Goal: Task Accomplishment & Management: Use online tool/utility

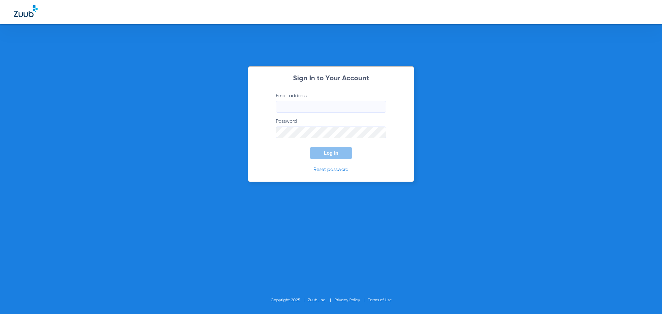
type input "gmmorales@cfhconline.org"
click at [320, 151] on button "Log In" at bounding box center [331, 153] width 42 height 12
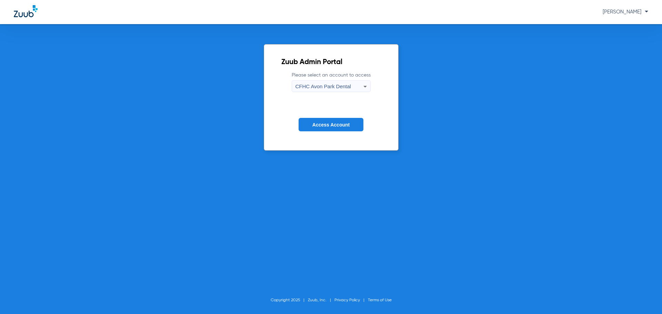
click at [312, 87] on span "CFHC Avon Park Dental" at bounding box center [324, 86] width 56 height 6
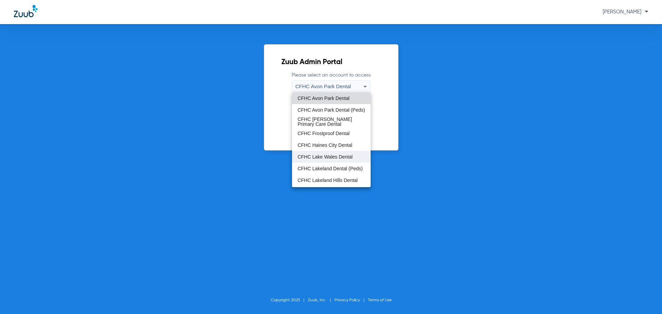
click at [326, 156] on span "CFHC Lake Wales Dental" at bounding box center [325, 156] width 55 height 5
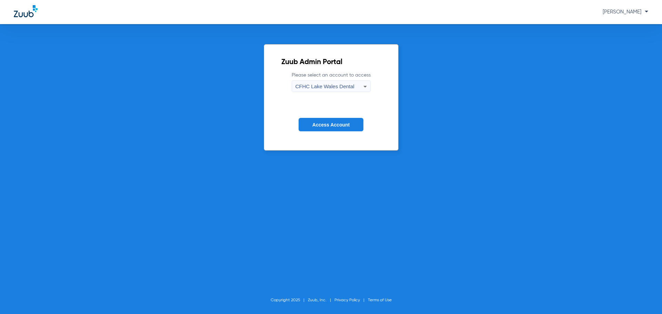
click at [327, 129] on button "Access Account" at bounding box center [331, 124] width 65 height 13
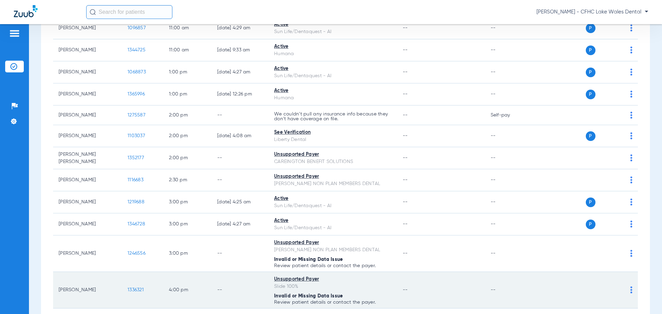
scroll to position [349, 0]
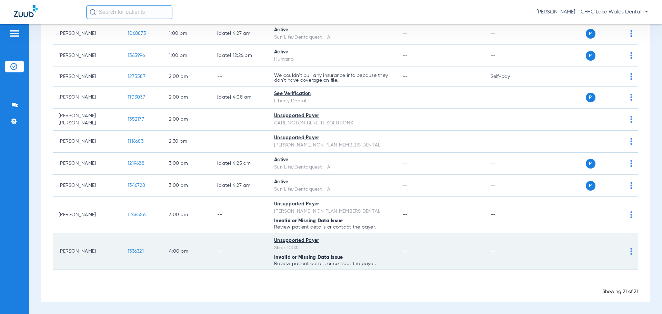
click at [133, 252] on span "1336321" at bounding box center [136, 251] width 16 height 5
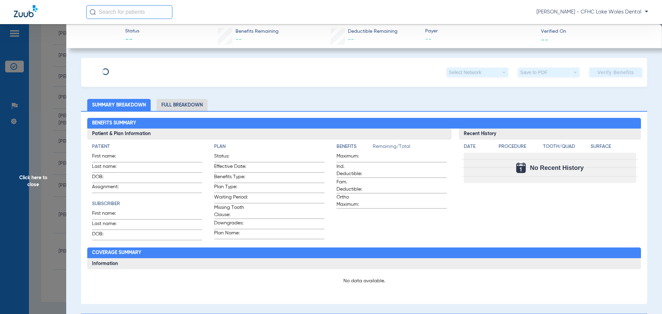
type input "ANGEL"
type input "BIHOREL"
type input "07/27/2024"
type input "100 SELF PAY"
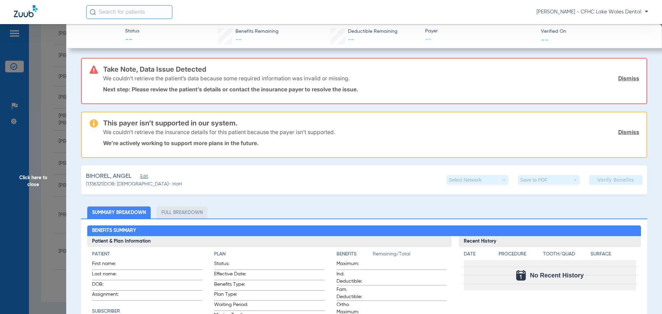
click at [631, 78] on link "Dismiss" at bounding box center [628, 78] width 21 height 7
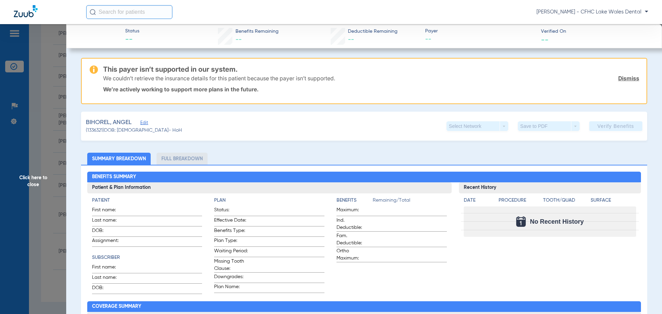
click at [631, 78] on link "Dismiss" at bounding box center [628, 78] width 21 height 7
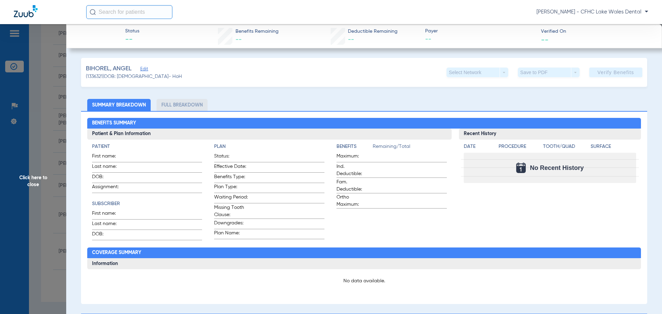
click at [145, 69] on span "Edit" at bounding box center [143, 70] width 6 height 7
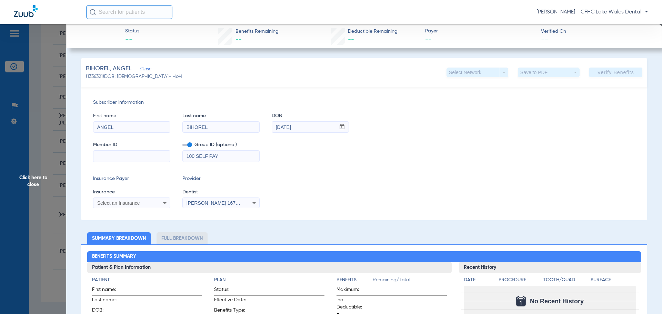
click at [127, 152] on input at bounding box center [131, 156] width 77 height 11
paste input "9115213305"
type input "9115213305"
click at [107, 200] on div "Select an Insurance" at bounding box center [131, 203] width 77 height 8
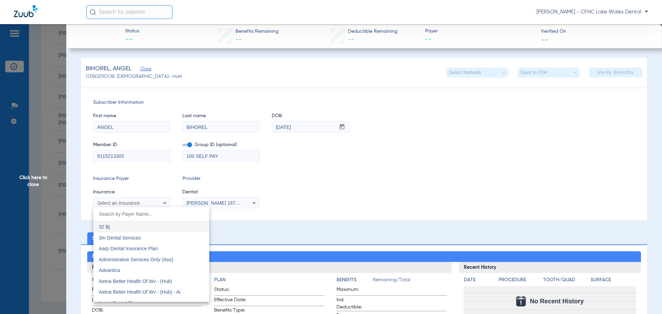
click at [109, 202] on div at bounding box center [331, 157] width 662 height 314
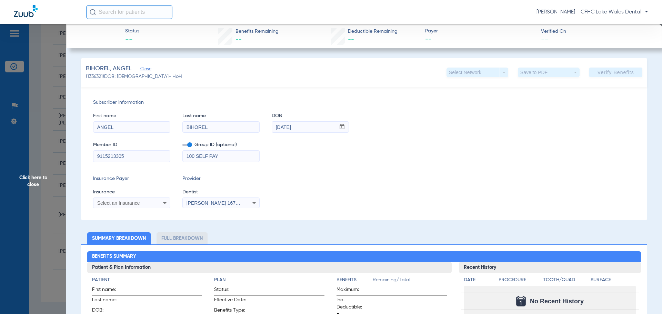
click at [109, 199] on div "Select an Insurance" at bounding box center [131, 203] width 77 height 8
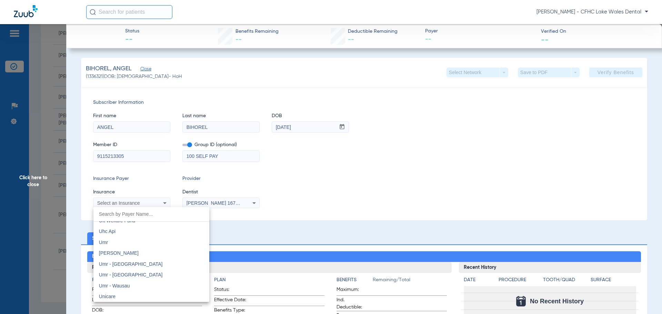
scroll to position [4104, 0]
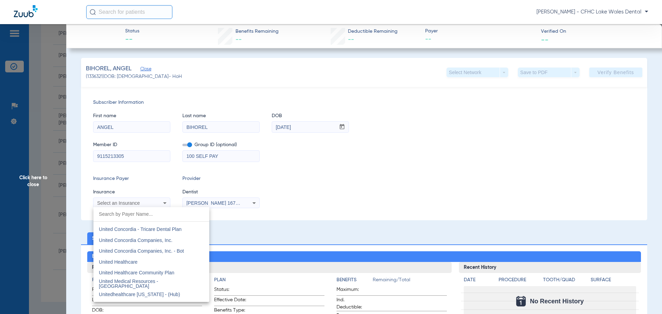
click at [156, 260] on mat-option "United Healthcare" at bounding box center [151, 262] width 116 height 11
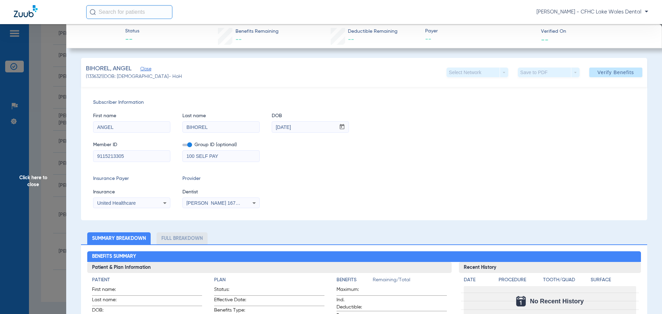
drag, startPoint x: 224, startPoint y: 155, endPoint x: 109, endPoint y: 187, distance: 119.6
click at [102, 188] on div "Subscriber Information First name ANGEL Last name BIHOREL DOB mm / dd / yyyy 07…" at bounding box center [364, 153] width 566 height 133
click at [609, 70] on span "Verify Benefits" at bounding box center [616, 73] width 37 height 6
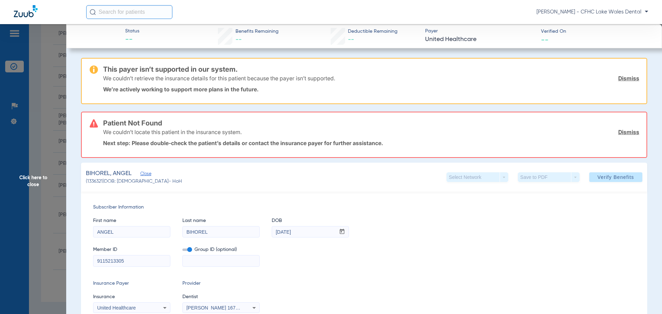
click at [623, 77] on link "Dismiss" at bounding box center [628, 78] width 21 height 7
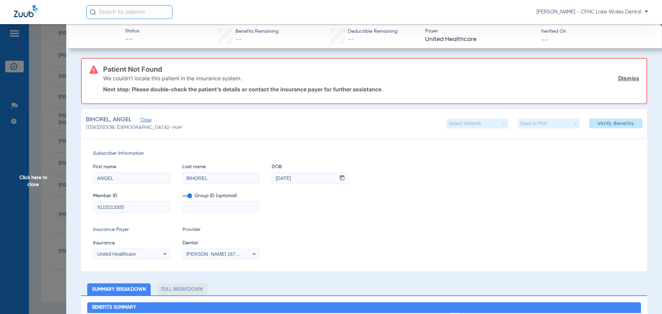
click at [623, 77] on link "Dismiss" at bounding box center [628, 78] width 21 height 7
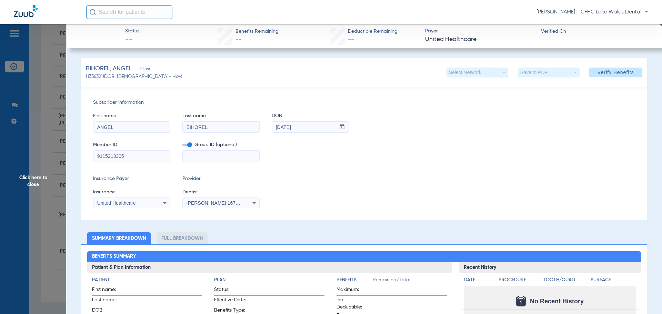
click at [149, 203] on div "United Healthcare" at bounding box center [125, 203] width 56 height 5
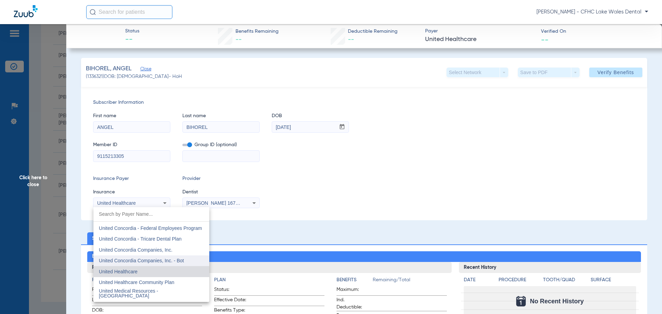
scroll to position [4104, 0]
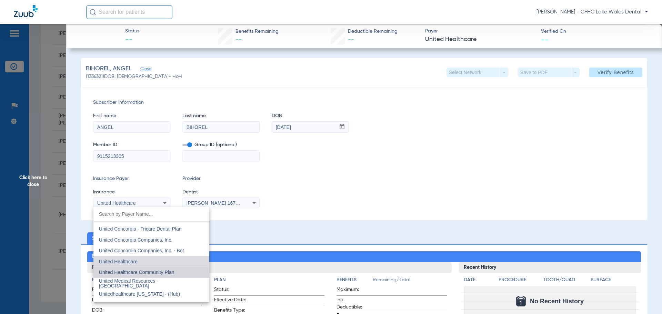
click at [173, 273] on span "United Healthcare Community Plan" at bounding box center [137, 273] width 76 height 6
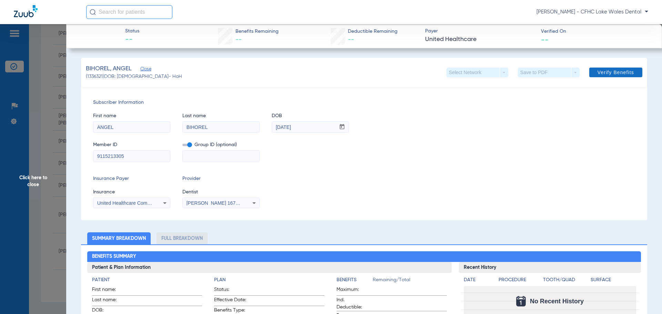
click at [589, 72] on span at bounding box center [615, 72] width 53 height 17
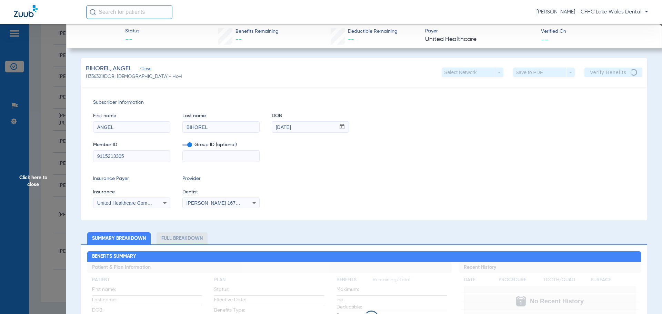
click at [159, 202] on div "United Healthcare Community Plan" at bounding box center [131, 203] width 77 height 8
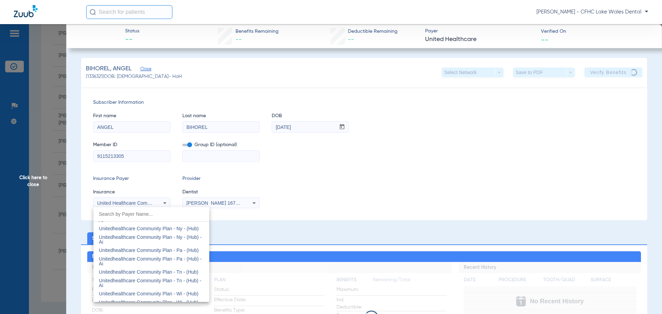
scroll to position [4356, 0]
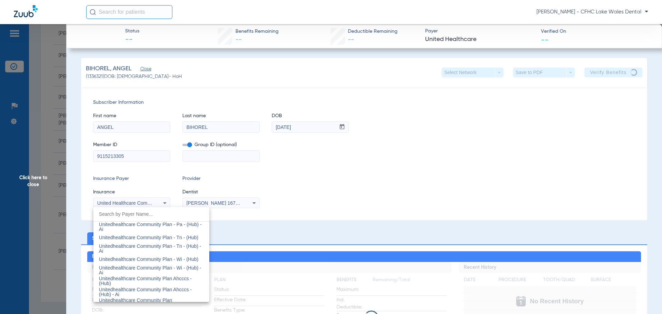
click at [316, 204] on div at bounding box center [331, 157] width 662 height 314
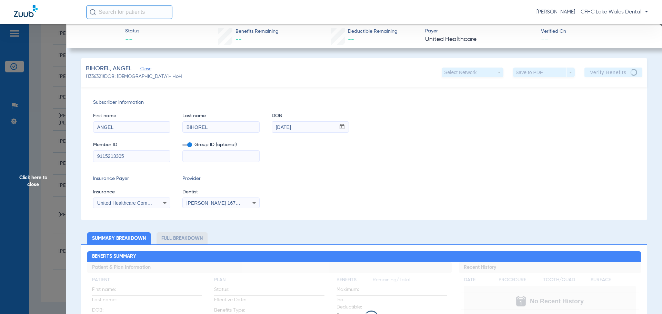
click at [45, 201] on span "Click here to close" at bounding box center [33, 181] width 66 height 314
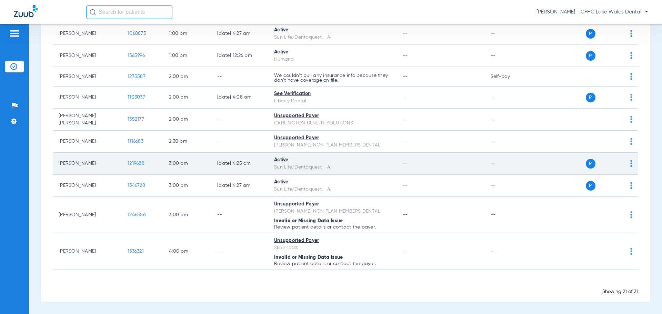
click at [138, 163] on span "1219688" at bounding box center [136, 163] width 17 height 5
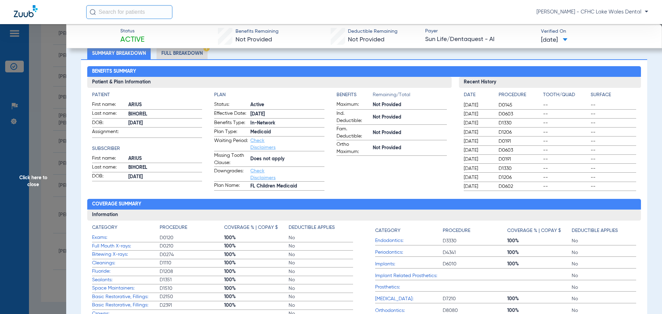
scroll to position [0, 0]
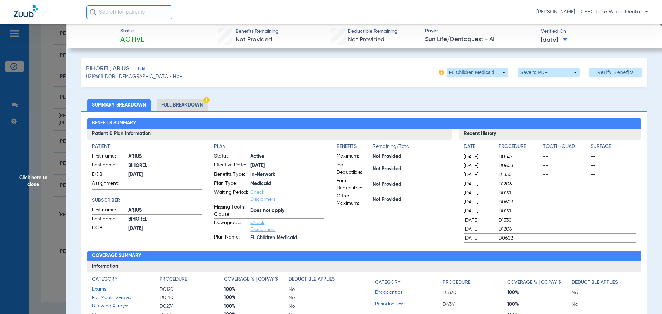
click at [51, 186] on span "Click here to close" at bounding box center [33, 181] width 66 height 314
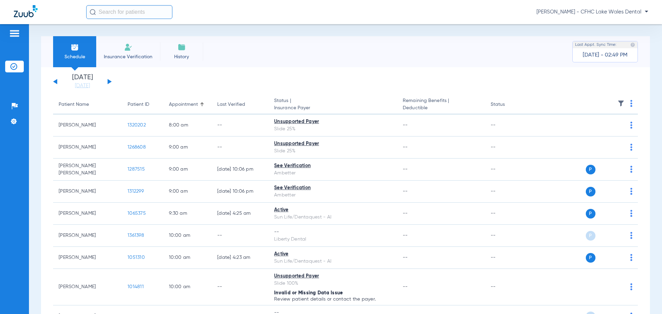
click at [122, 53] on span "Insurance Verification" at bounding box center [127, 56] width 53 height 7
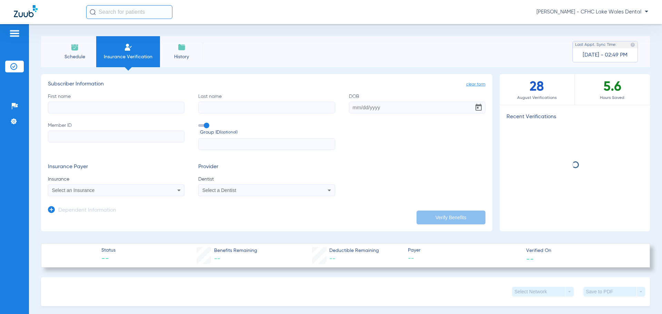
click at [74, 109] on input "First name" at bounding box center [116, 108] width 137 height 12
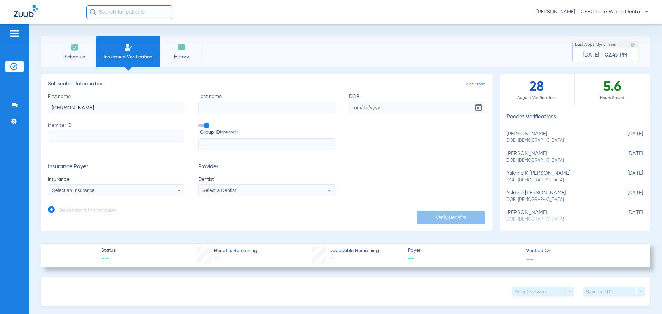
type input "jean-paul"
click at [204, 111] on input "Last name" at bounding box center [266, 108] width 137 height 12
type input "bihorel"
click at [94, 137] on input "Member ID" at bounding box center [116, 137] width 137 height 12
click at [71, 138] on input "442069266" at bounding box center [116, 137] width 137 height 12
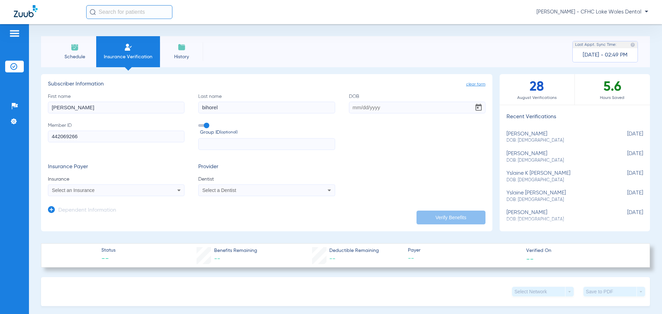
click at [71, 138] on input "442069266" at bounding box center [116, 137] width 137 height 12
type input "442069266"
click at [71, 193] on div "Select an Insurance" at bounding box center [116, 190] width 136 height 8
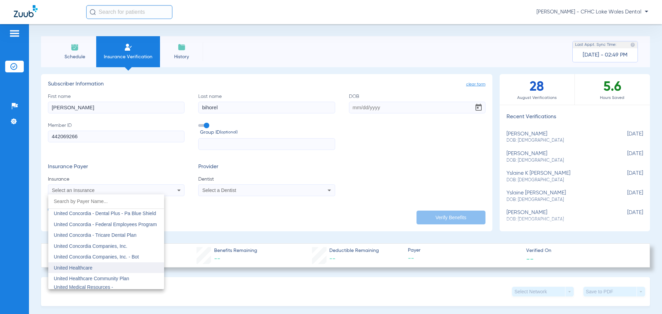
scroll to position [4069, 0]
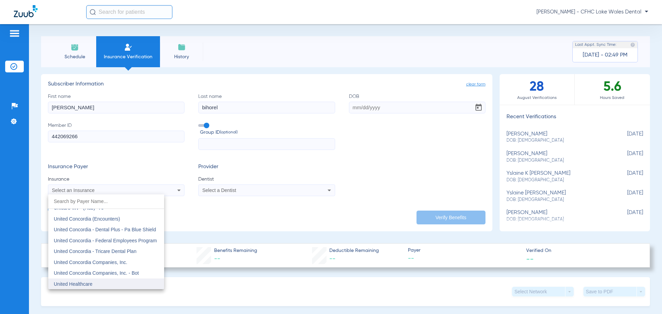
click at [98, 282] on mat-option "United Healthcare" at bounding box center [106, 284] width 116 height 11
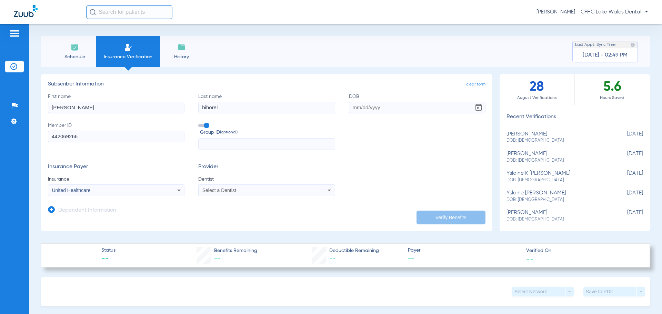
click at [242, 190] on div "Select a Dentist" at bounding box center [253, 190] width 103 height 5
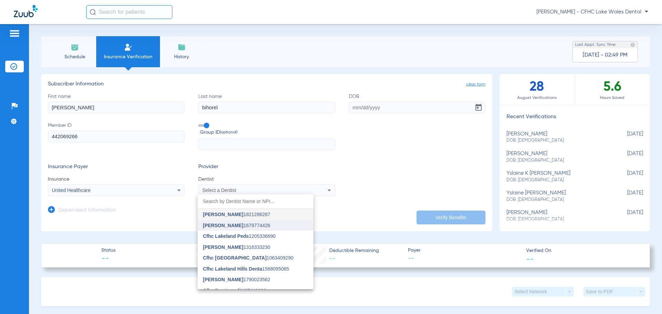
click at [234, 230] on mat-option "Luis Congote 1679774426" at bounding box center [256, 225] width 116 height 11
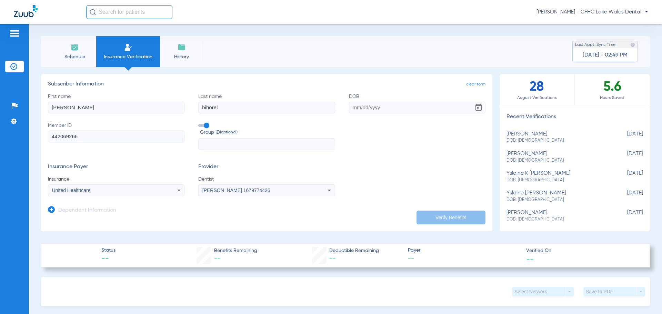
click at [355, 107] on input "DOB" at bounding box center [417, 108] width 137 height 12
click at [355, 110] on input "DOB" at bounding box center [417, 108] width 137 height 12
drag, startPoint x: 386, startPoint y: 106, endPoint x: 282, endPoint y: 118, distance: 103.8
click at [283, 118] on div "First name jean-paul Last name bihorel DOB 12152018 Member ID 442069266 Group I…" at bounding box center [267, 121] width 438 height 57
type input "12/15/2018"
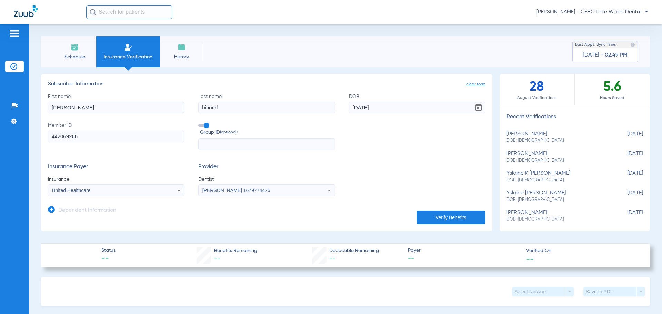
click at [443, 219] on button "Verify Benefits" at bounding box center [451, 218] width 69 height 14
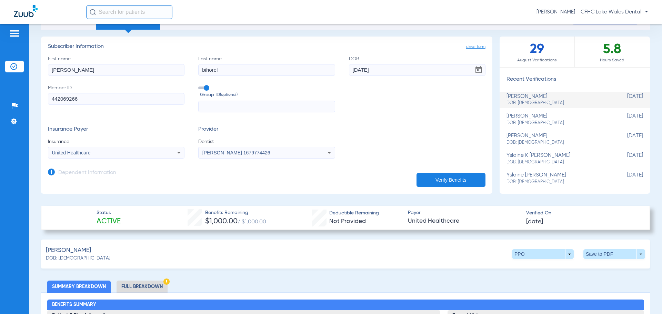
scroll to position [34, 0]
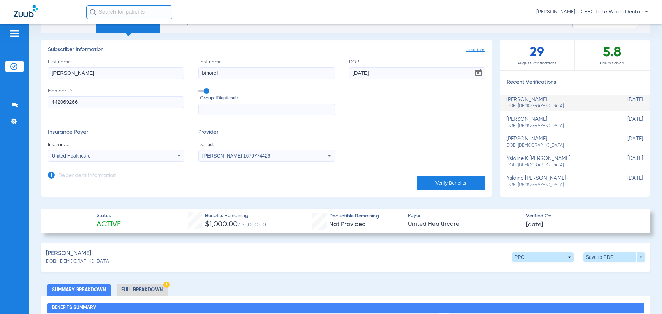
click at [67, 104] on input "442069266" at bounding box center [116, 102] width 137 height 12
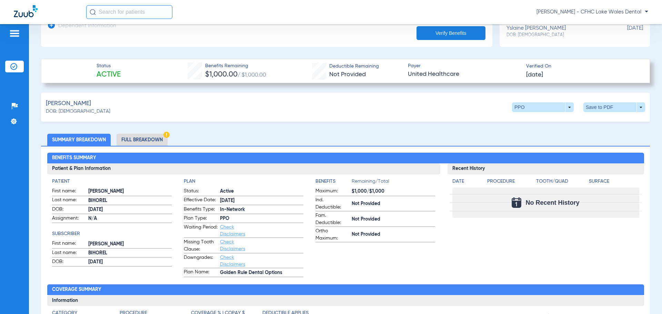
scroll to position [172, 0]
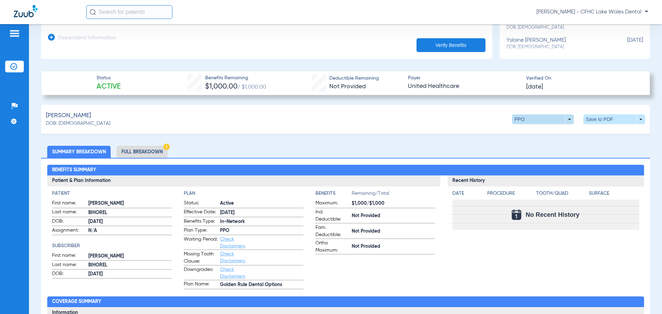
click at [565, 119] on span at bounding box center [543, 119] width 62 height 10
click at [572, 136] on div "PPO Out of Network" at bounding box center [565, 138] width 116 height 30
click at [634, 119] on div at bounding box center [331, 157] width 662 height 314
click at [636, 117] on span at bounding box center [614, 119] width 62 height 10
click at [550, 132] on span "Save to PDF" at bounding box center [557, 132] width 27 height 5
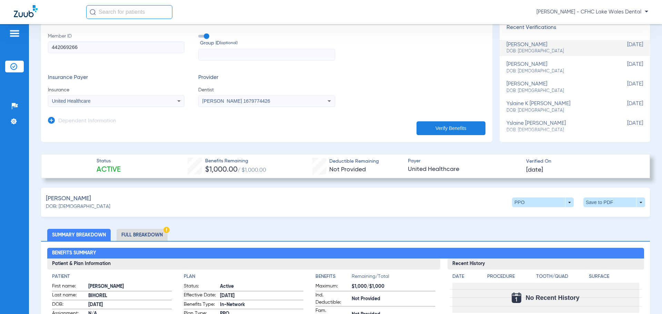
scroll to position [0, 0]
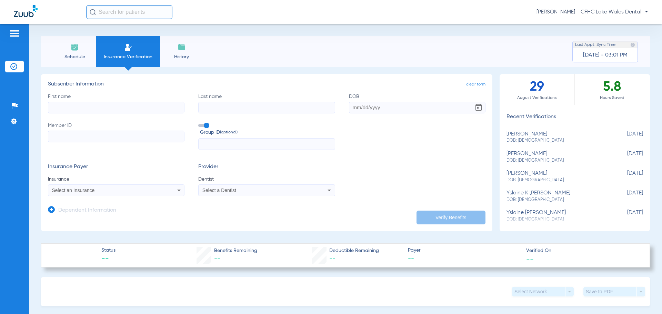
drag, startPoint x: 74, startPoint y: 53, endPoint x: 55, endPoint y: 61, distance: 20.9
click at [74, 53] on span "Schedule" at bounding box center [74, 56] width 33 height 7
